Goal: Task Accomplishment & Management: Manage account settings

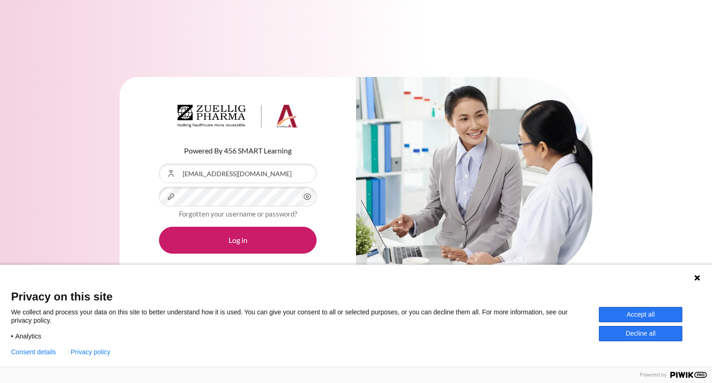
type input "[EMAIL_ADDRESS][DOMAIN_NAME]"
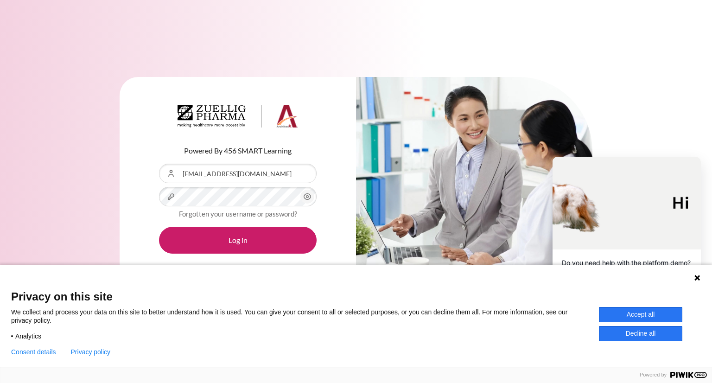
click at [310, 199] on icon "Content" at bounding box center [307, 196] width 11 height 11
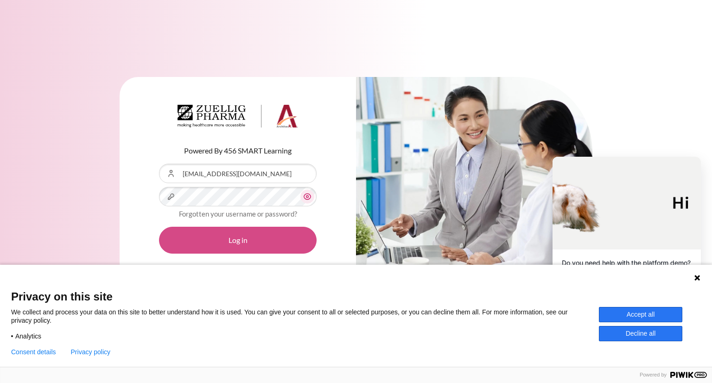
click at [229, 240] on button "Log in" at bounding box center [238, 240] width 158 height 27
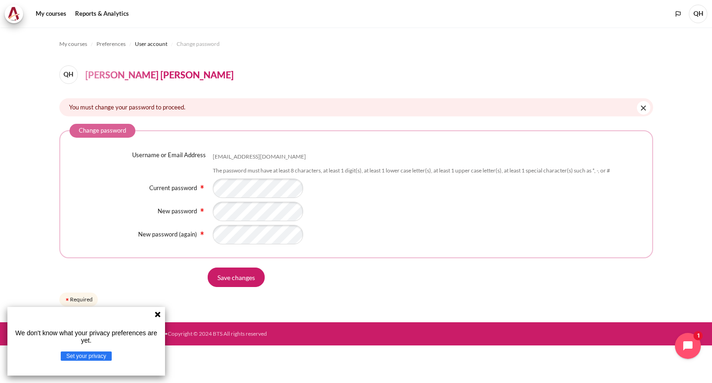
click at [418, 198] on div "Username or Email Address [EMAIL_ADDRESS][DOMAIN_NAME] The password must have a…" at bounding box center [356, 198] width 573 height 94
click at [156, 316] on icon at bounding box center [158, 314] width 6 height 6
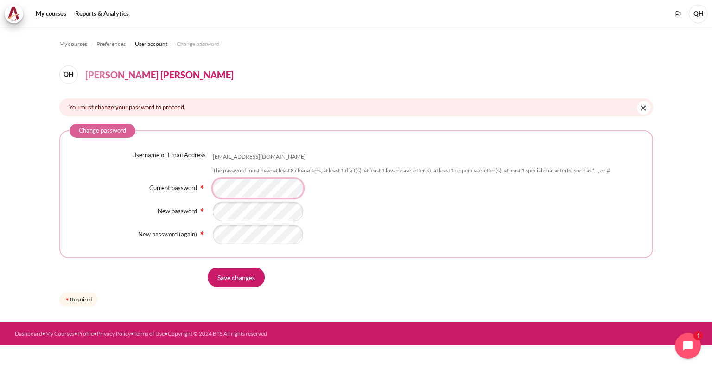
click at [177, 195] on div "Current password" at bounding box center [356, 187] width 573 height 19
click at [230, 278] on input "Save changes" at bounding box center [236, 276] width 57 height 19
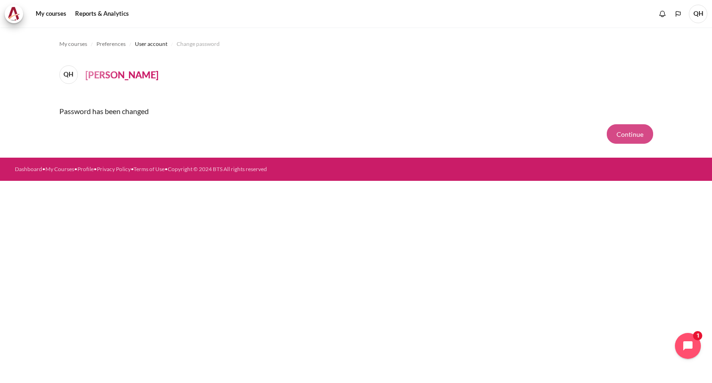
click at [634, 131] on button "Continue" at bounding box center [630, 133] width 46 height 19
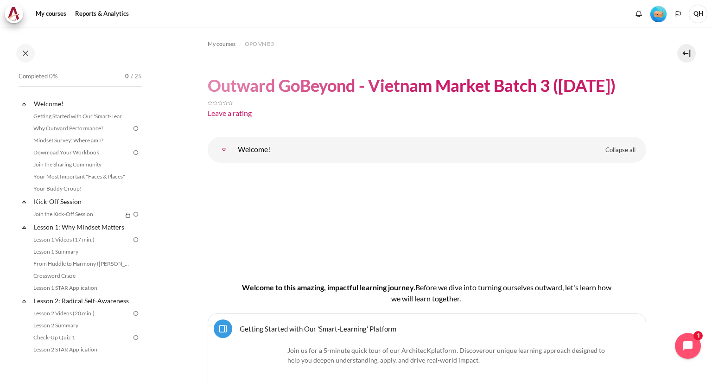
click at [698, 13] on span "QH" at bounding box center [698, 14] width 19 height 19
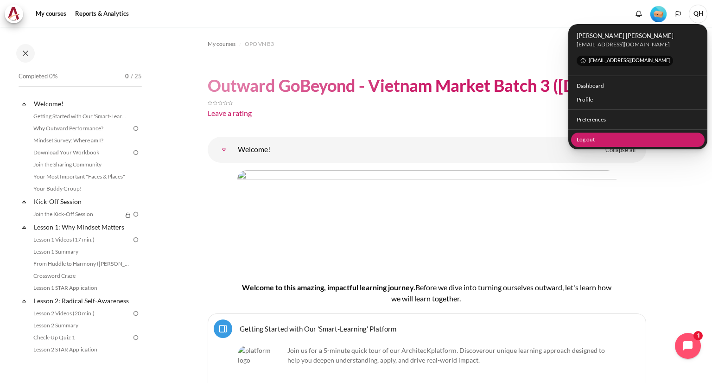
click at [594, 141] on link "Log out" at bounding box center [638, 140] width 134 height 14
